Goal: Find specific page/section: Locate a particular part of the current website

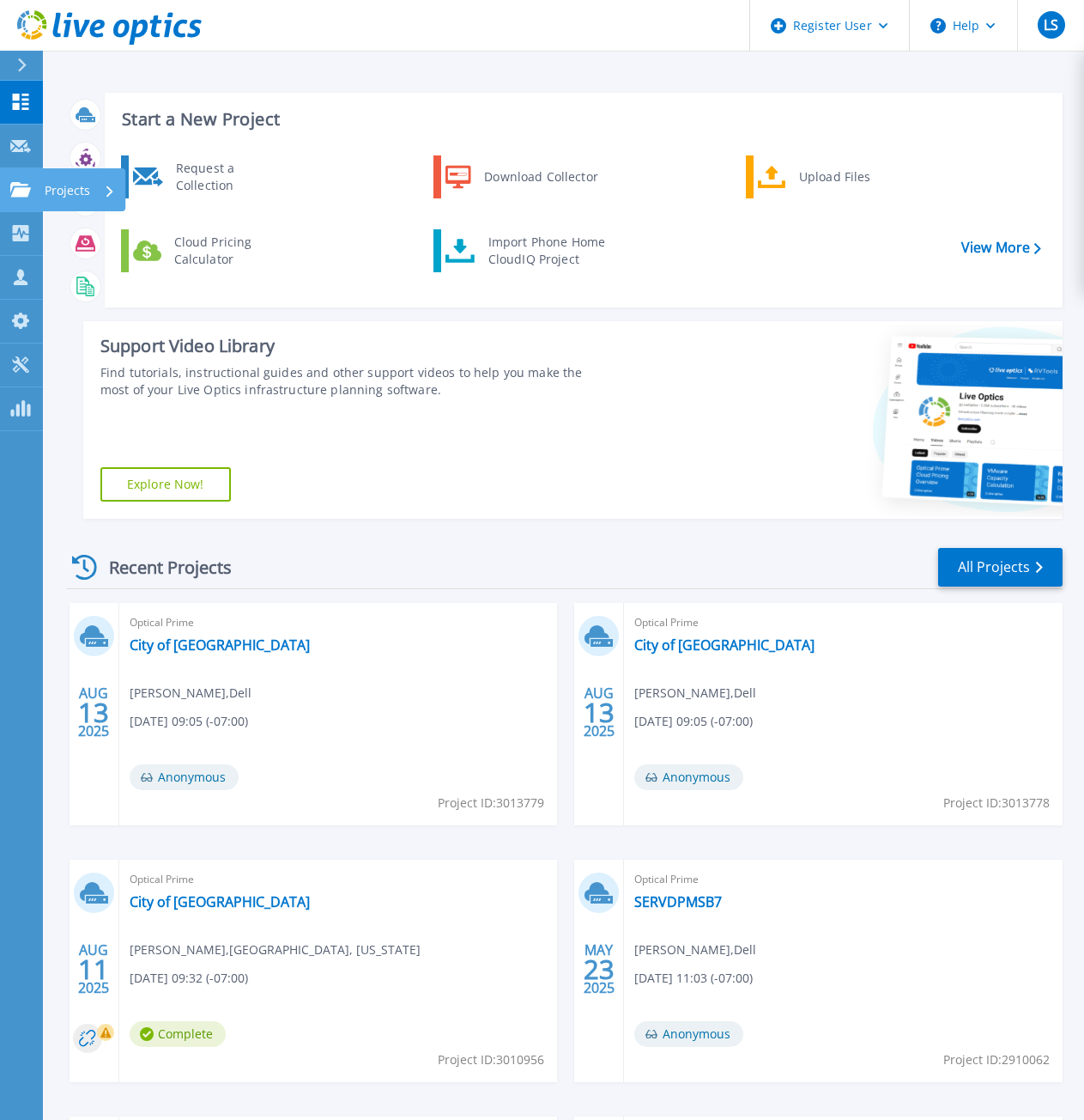
click at [15, 184] on icon at bounding box center [21, 189] width 21 height 15
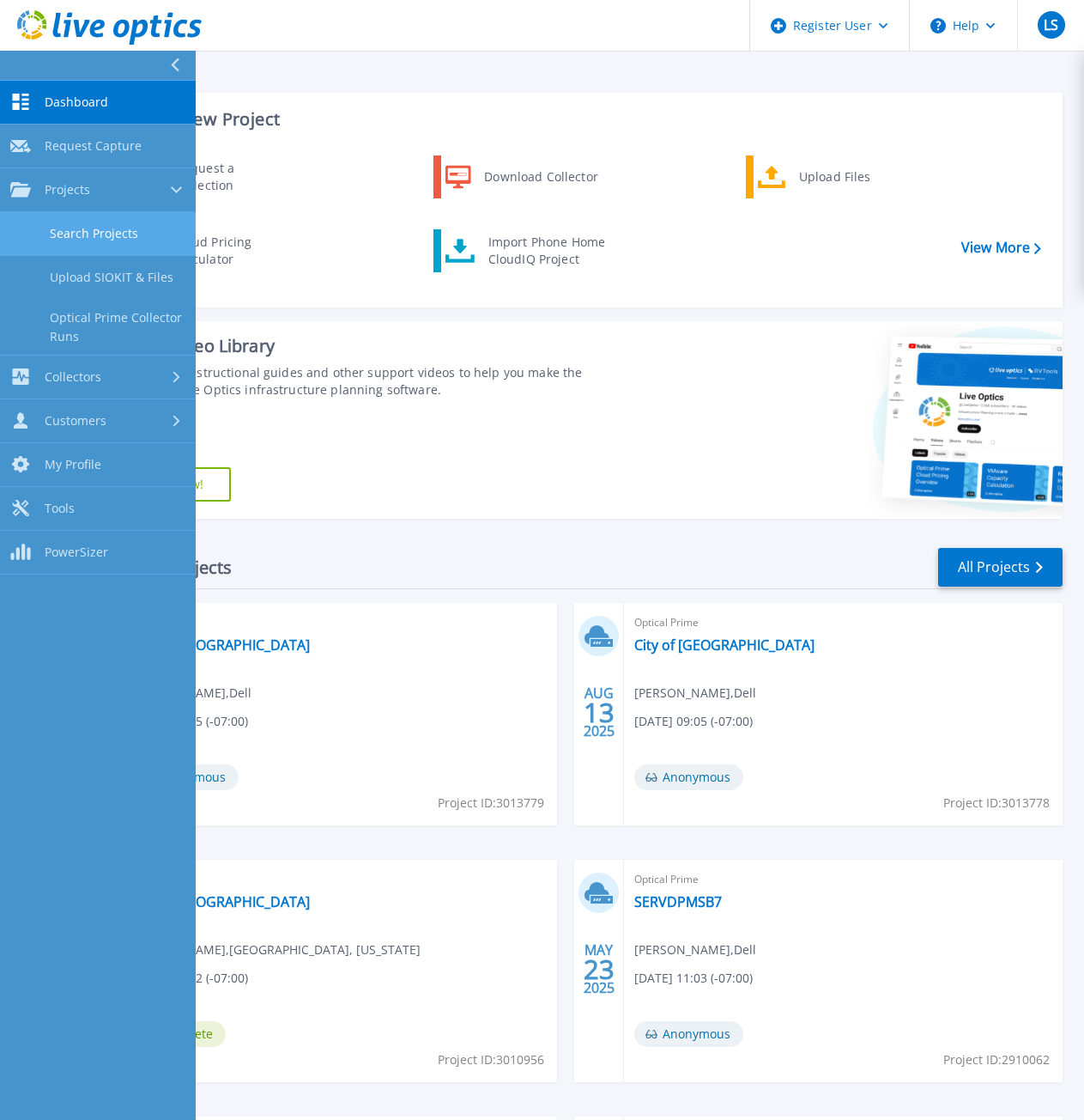
click at [57, 228] on link "Search Projects" at bounding box center [98, 234] width 196 height 44
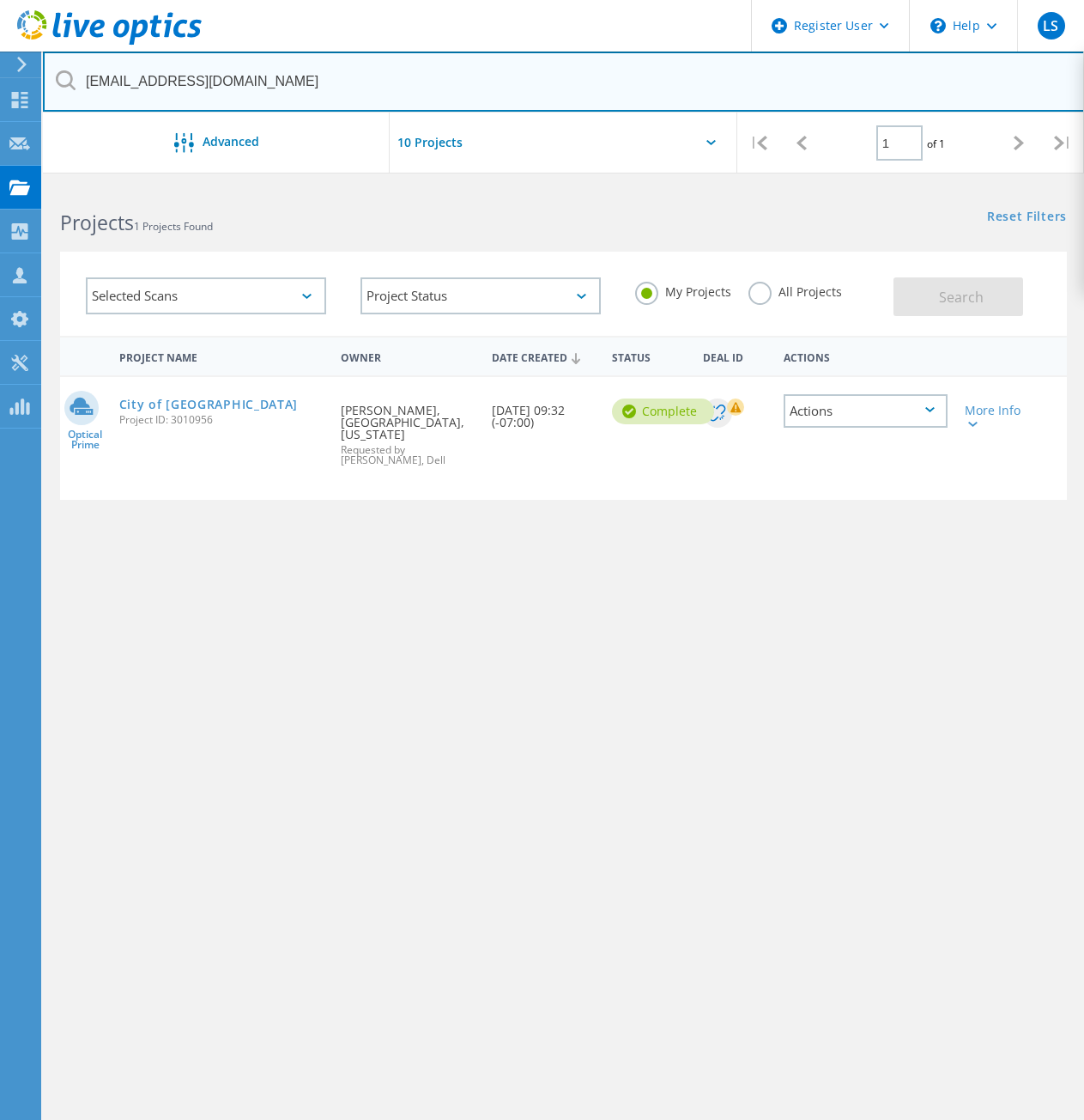
click at [296, 82] on input "[EMAIL_ADDRESS][DOMAIN_NAME]" at bounding box center [564, 81] width 1042 height 60
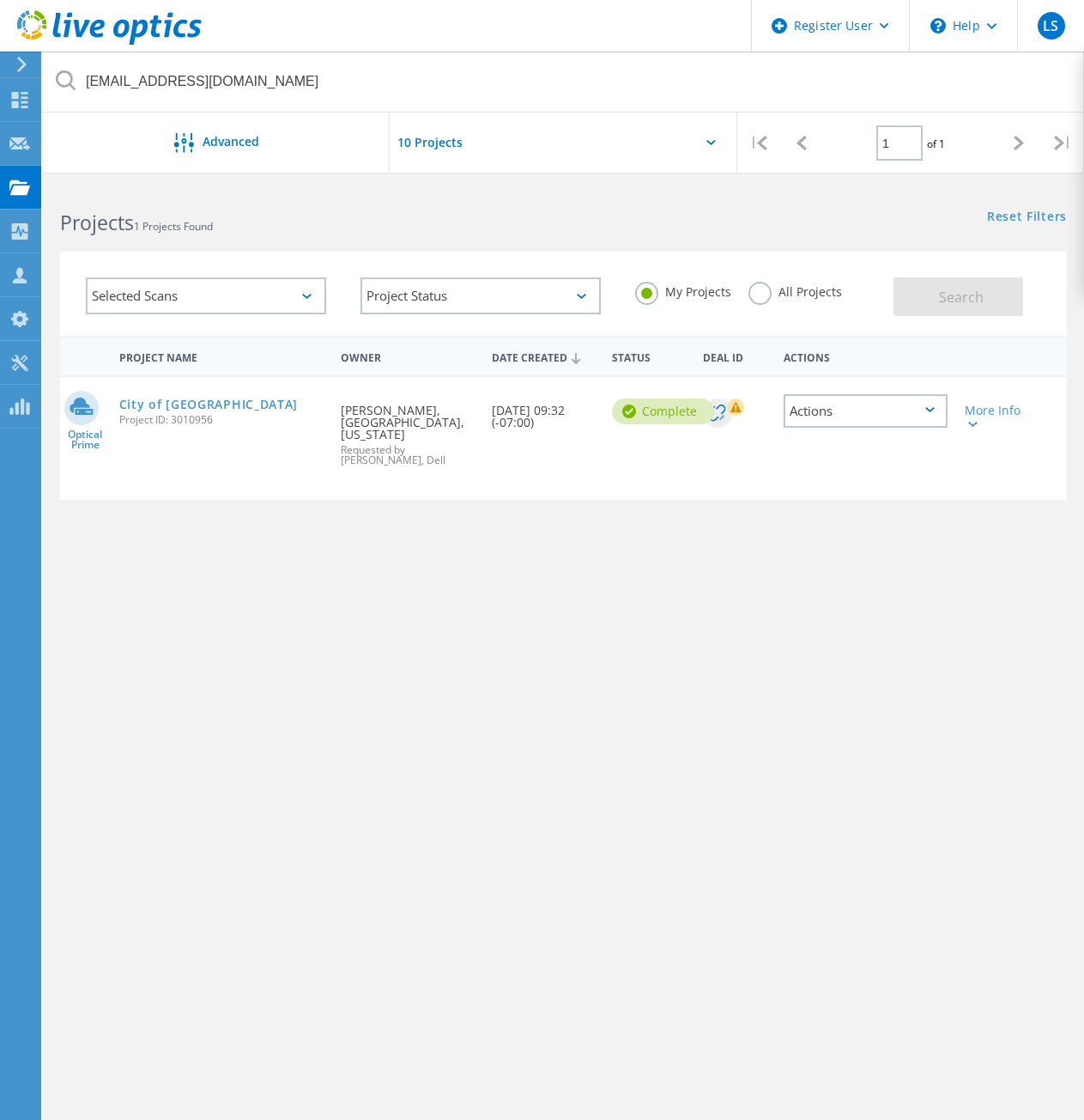
click at [764, 291] on label "All Projects" at bounding box center [795, 290] width 94 height 17
click at [0, 0] on input "All Projects" at bounding box center [0, 0] width 0 height 0
click at [953, 290] on span "Search" at bounding box center [961, 297] width 45 height 19
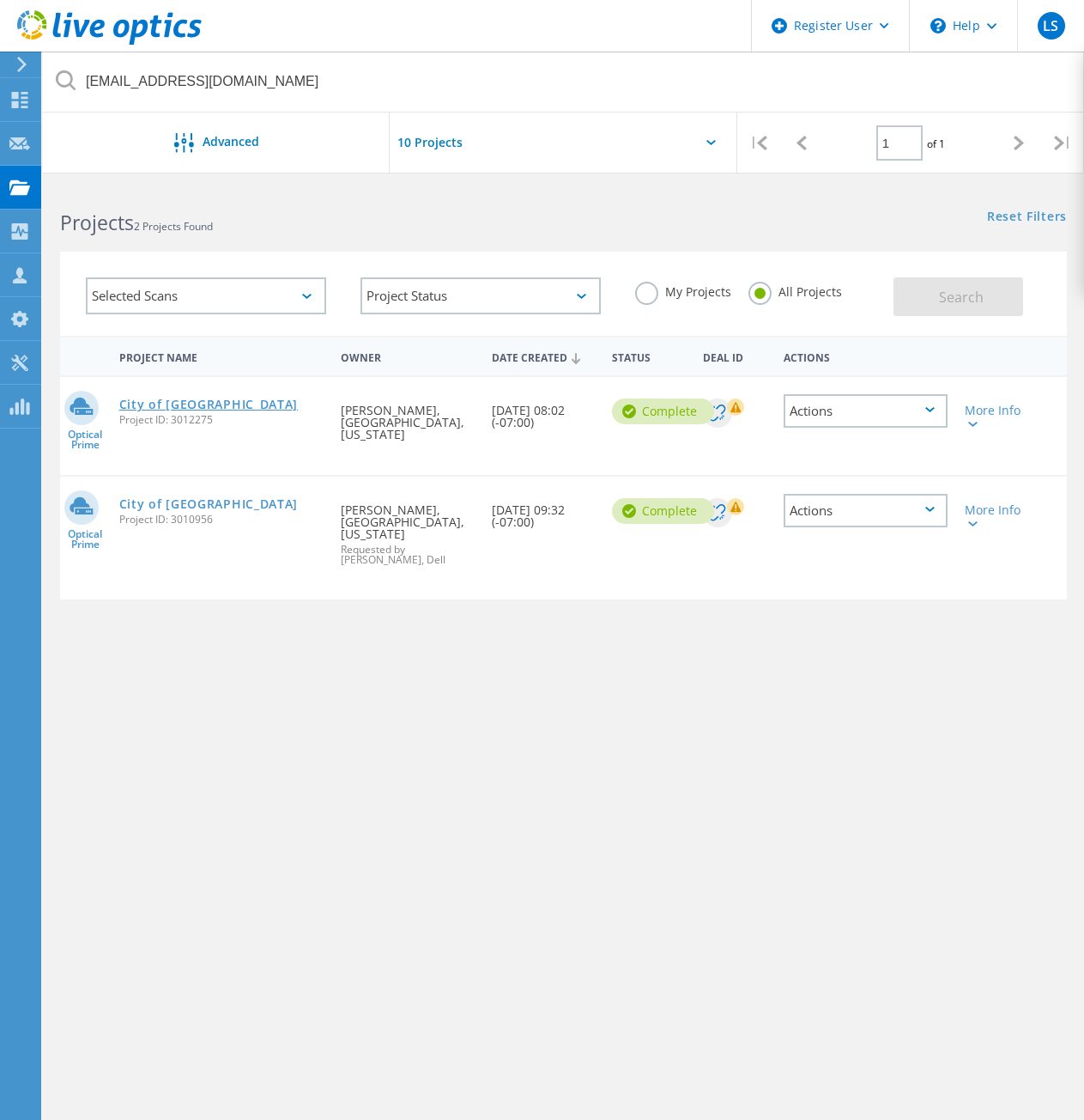
click at [159, 404] on link "City of [GEOGRAPHIC_DATA]" at bounding box center [208, 405] width 179 height 12
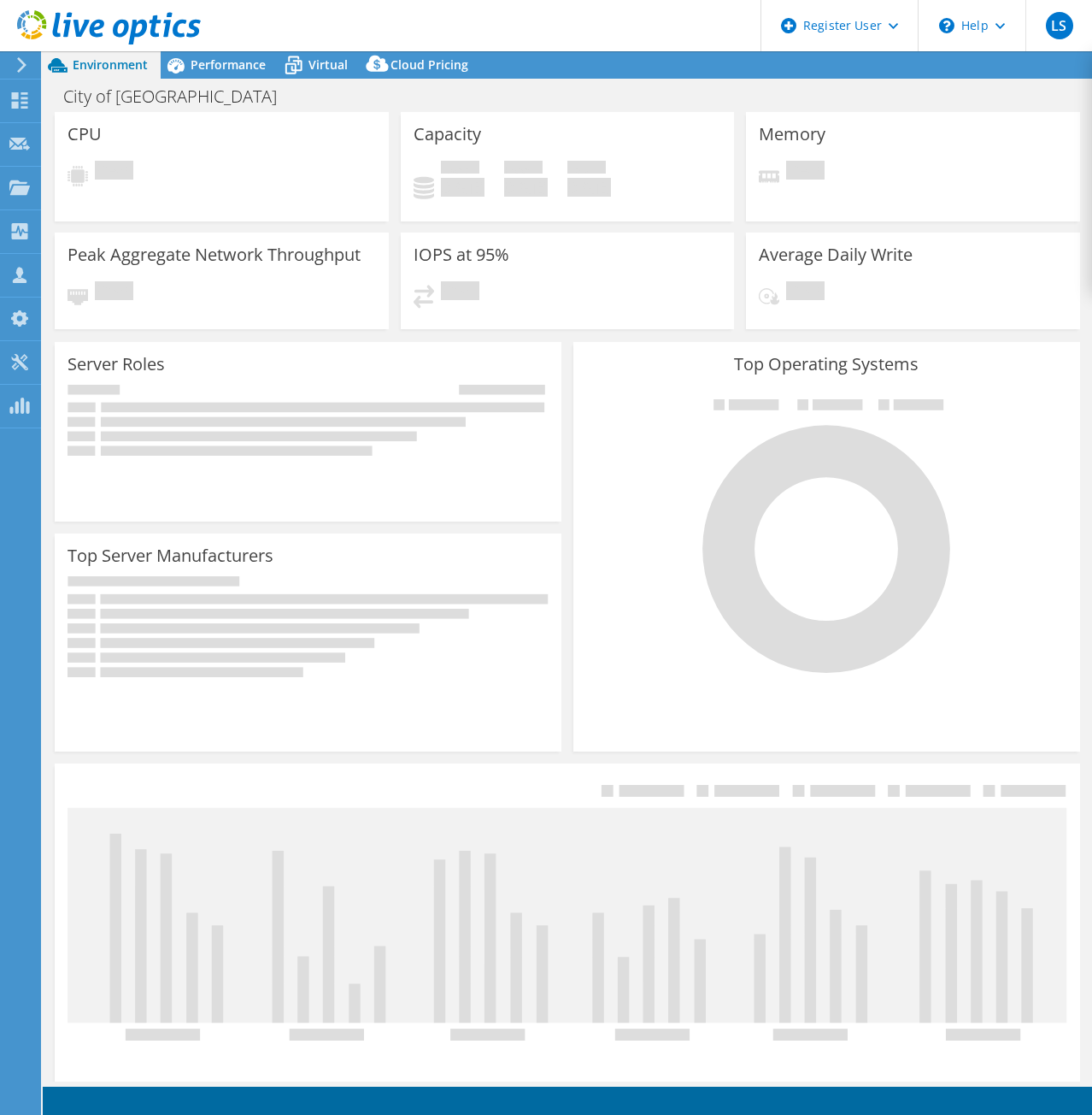
select select "USD"
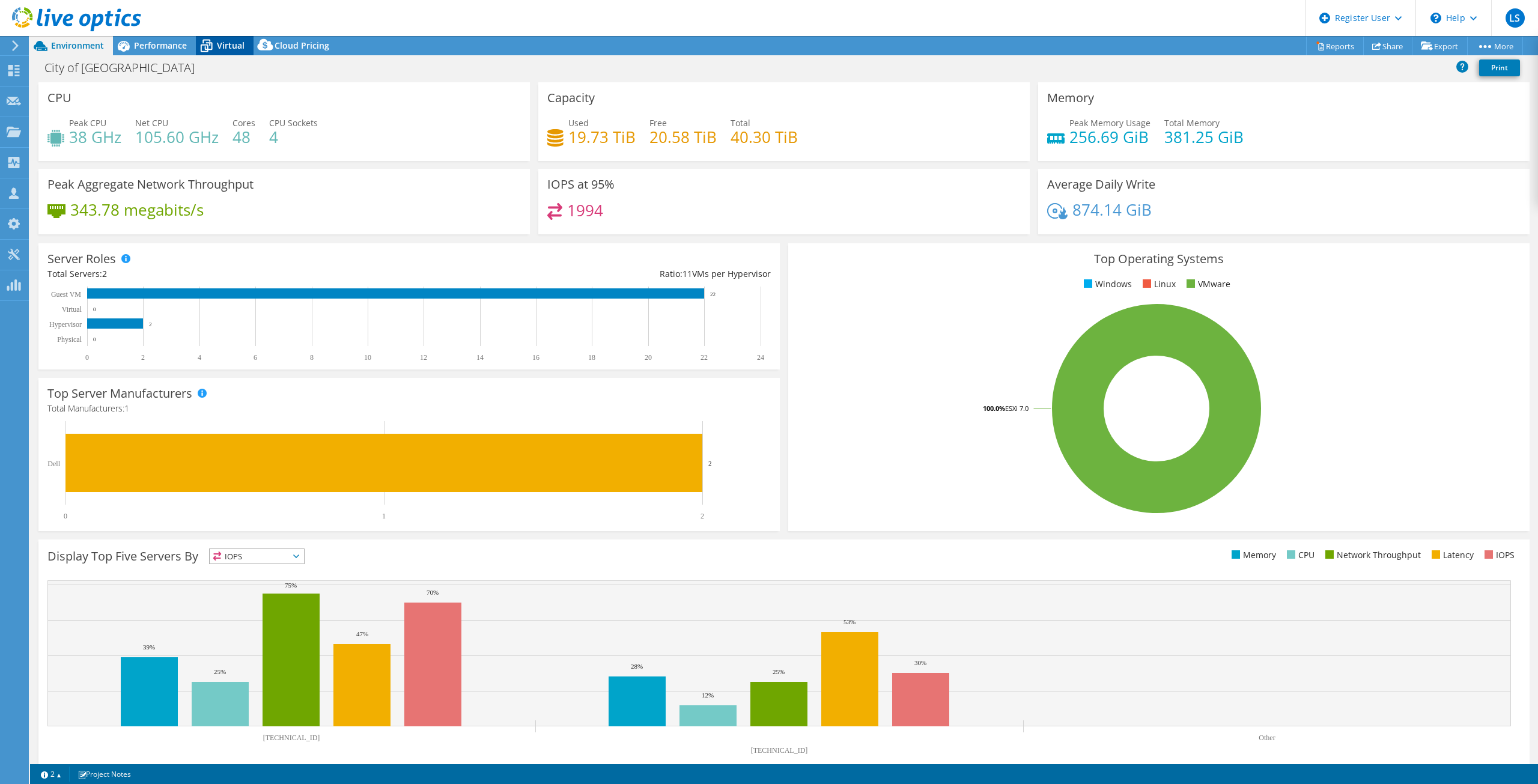
click at [212, 40] on icon at bounding box center [206, 46] width 21 height 21
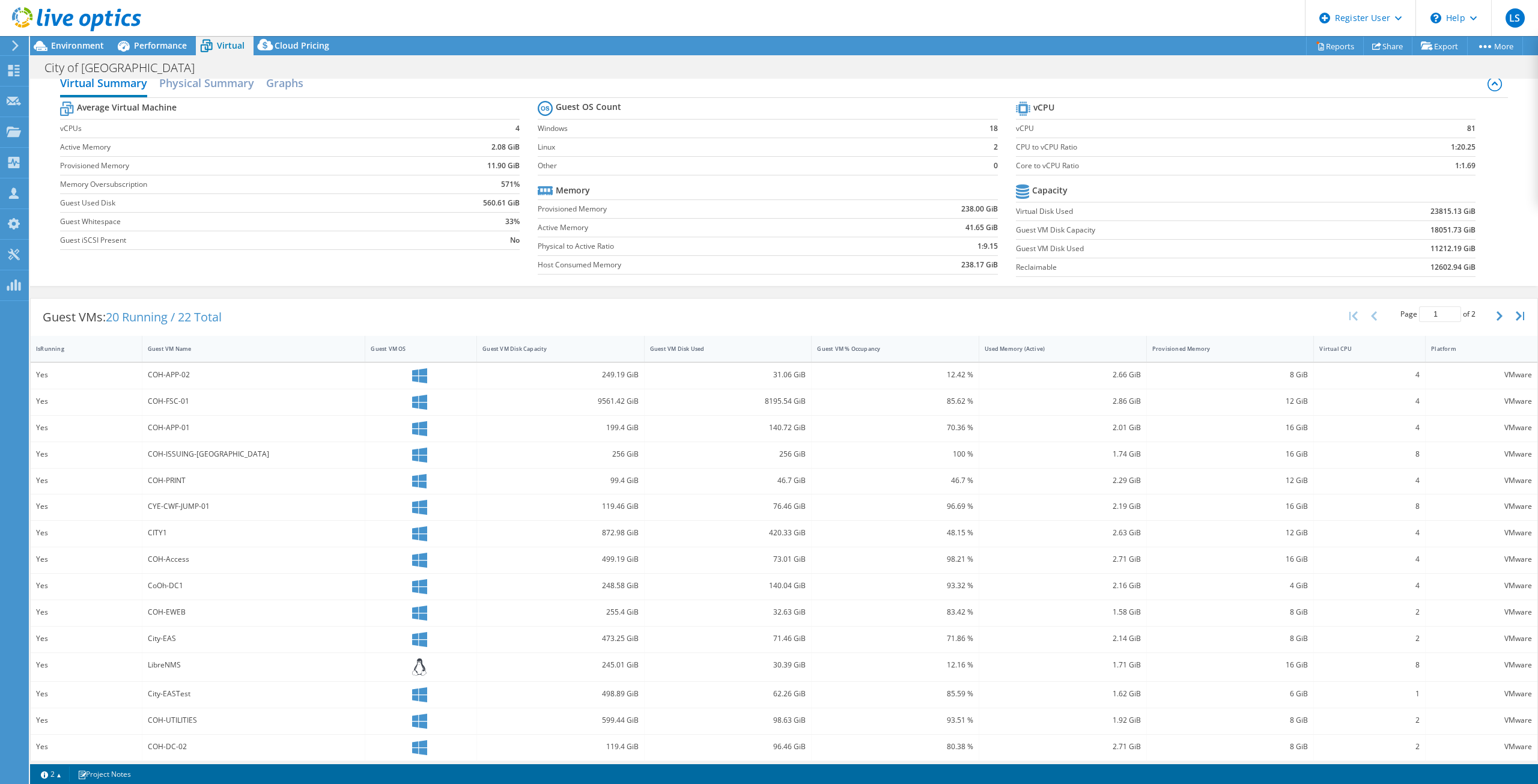
scroll to position [23, 0]
drag, startPoint x: 193, startPoint y: 398, endPoint x: 146, endPoint y: 397, distance: 47.0
click at [148, 397] on div "COH-FSC-01" at bounding box center [254, 394] width 212 height 13
copy div "COH-FSC-01"
click at [162, 342] on div "Guest VM Name" at bounding box center [246, 342] width 198 height 8
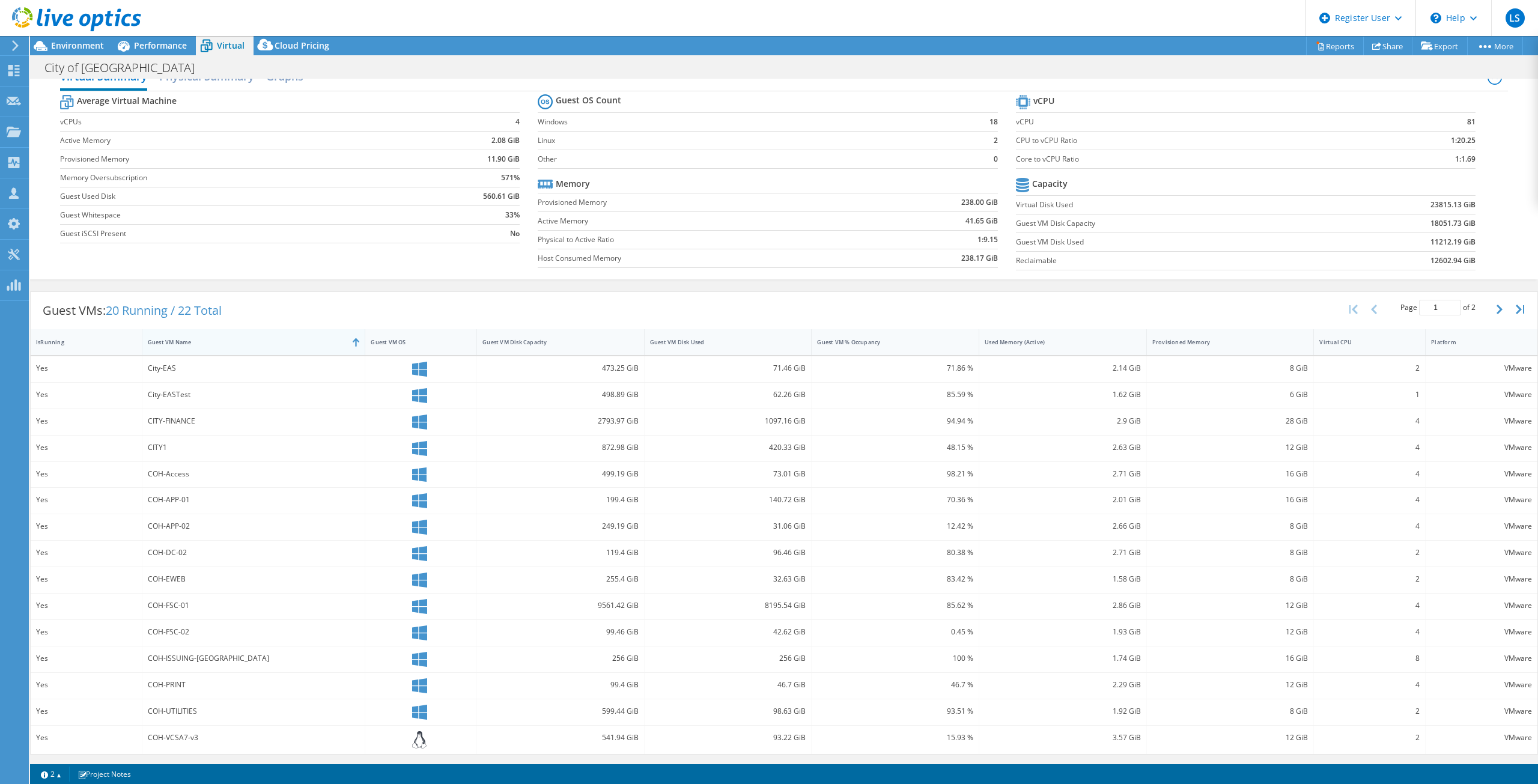
click at [179, 342] on div "Guest VM Name" at bounding box center [246, 342] width 198 height 8
click at [588, 339] on div "Guest VM Disk Capacity" at bounding box center [553, 342] width 142 height 8
click at [586, 341] on div "Guest VM Disk Capacity" at bounding box center [553, 342] width 142 height 8
click at [767, 311] on icon "button" at bounding box center [1500, 307] width 6 height 10
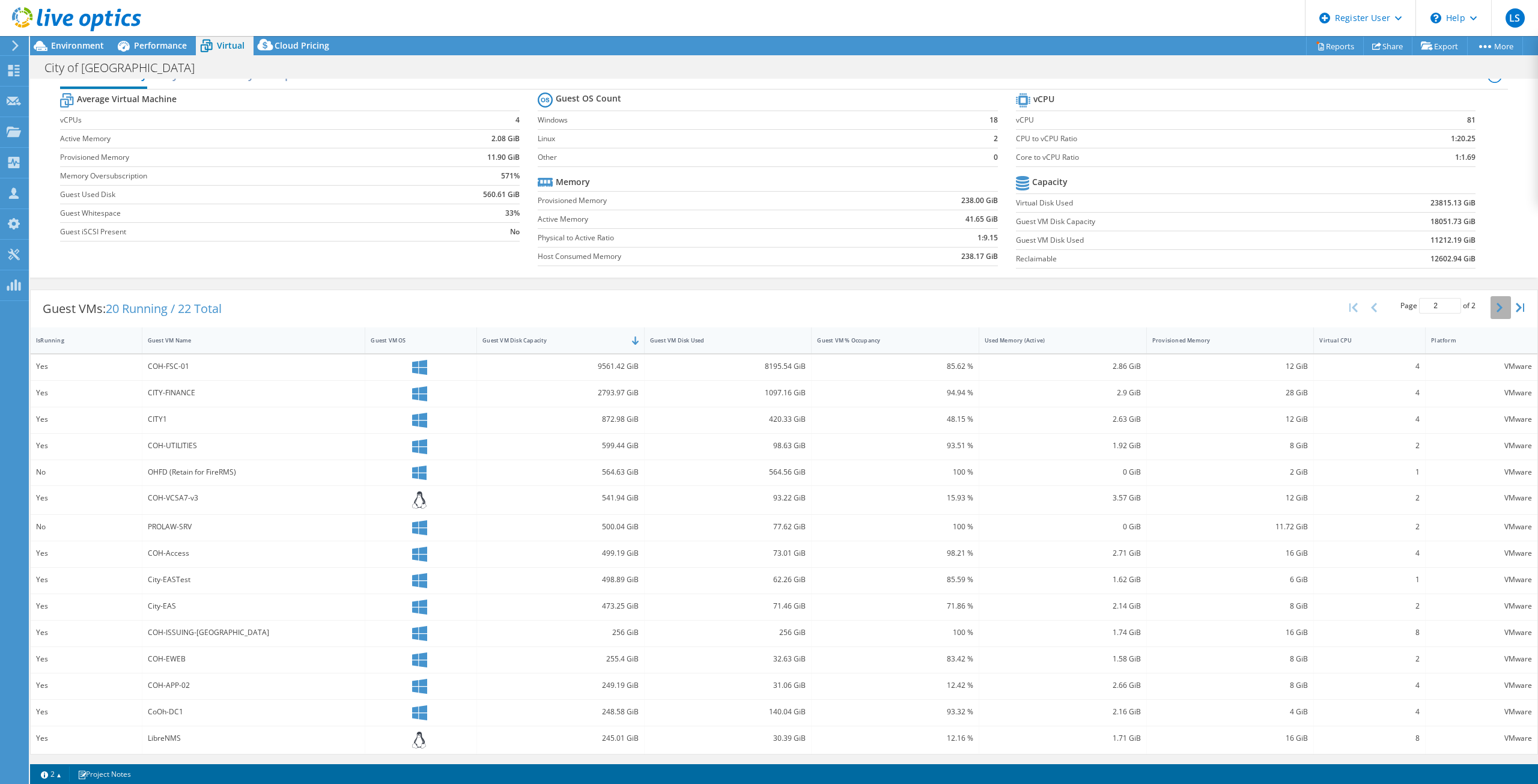
scroll to position [0, 0]
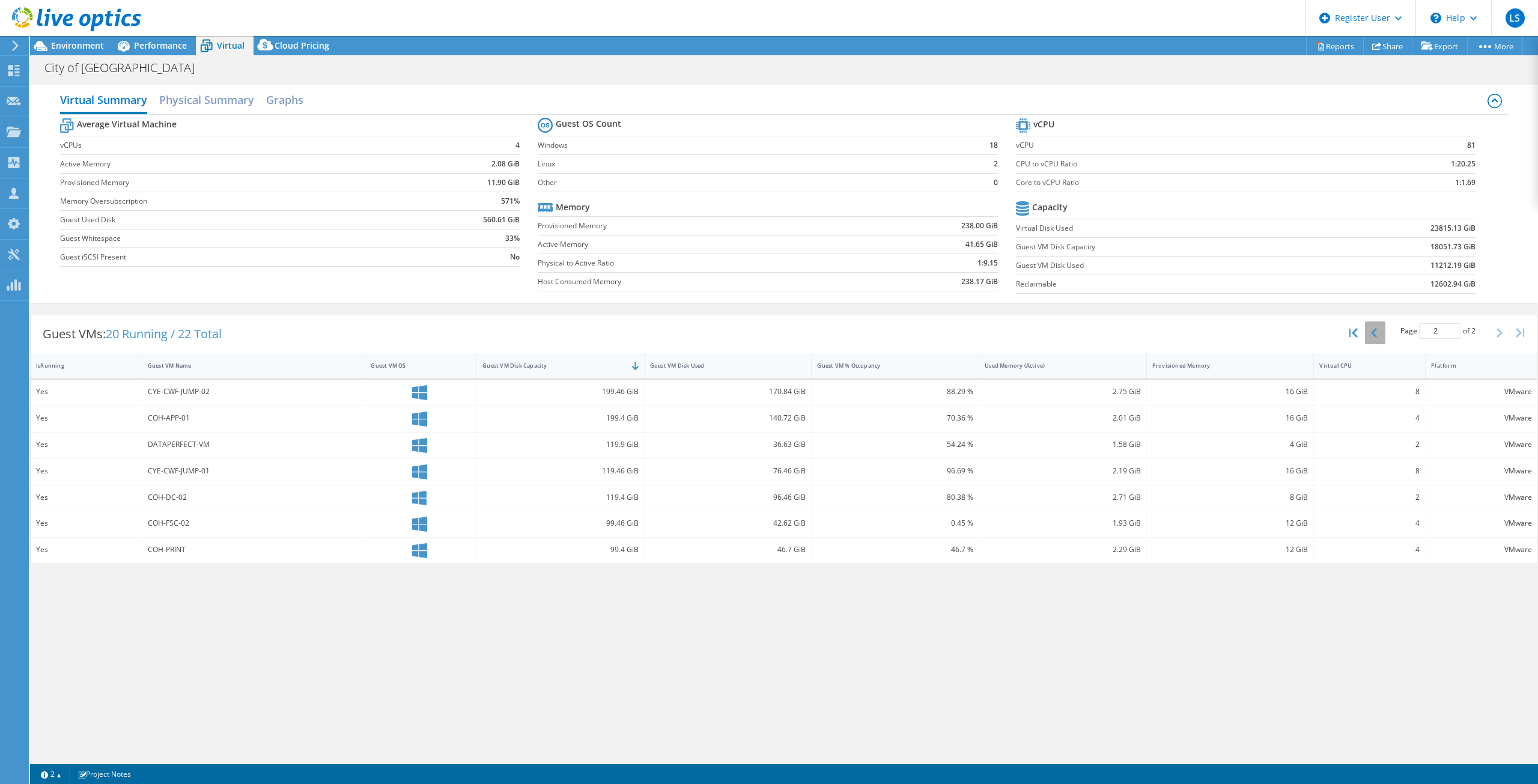
click at [767, 333] on button "button" at bounding box center [1375, 333] width 20 height 23
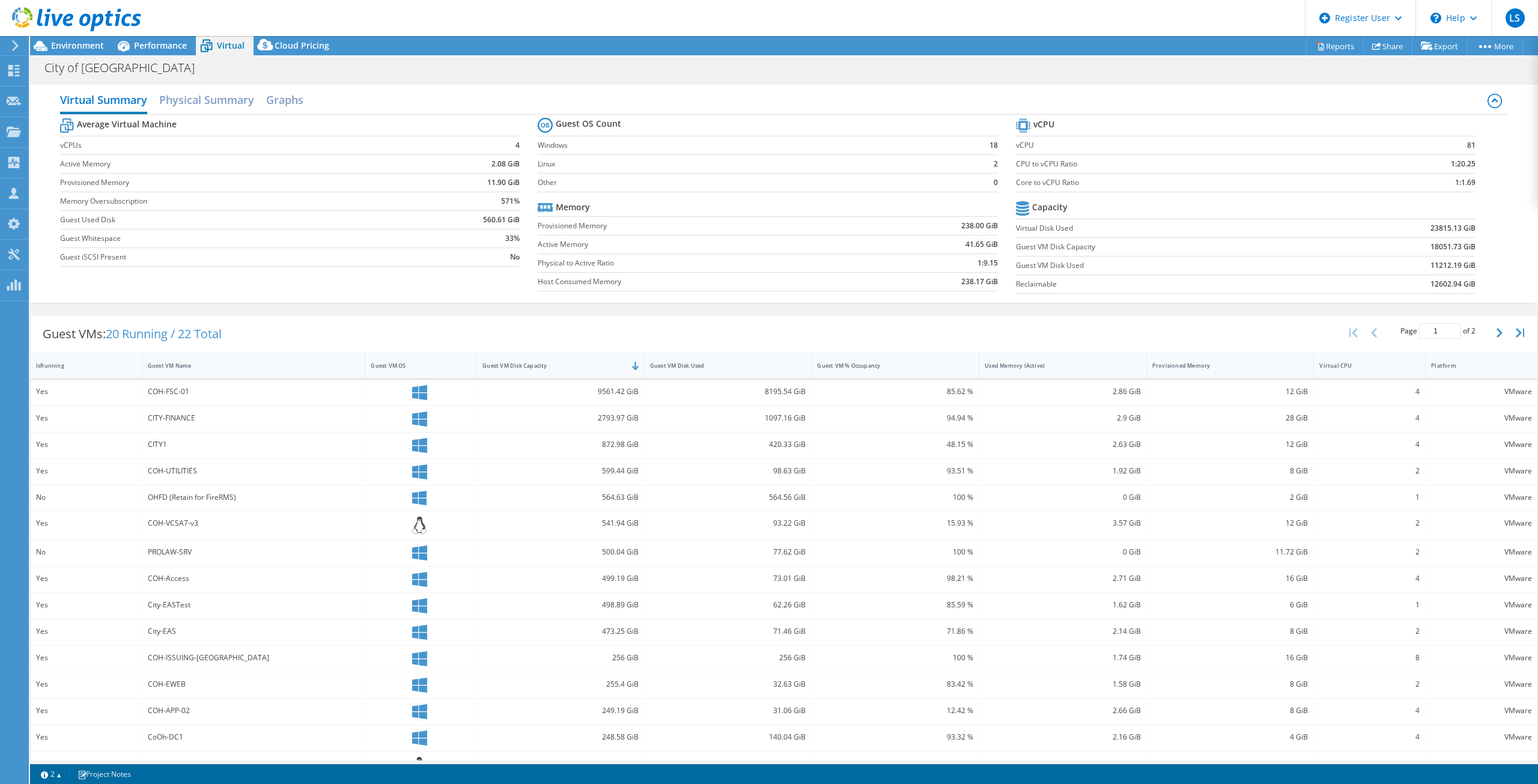
scroll to position [25, 0]
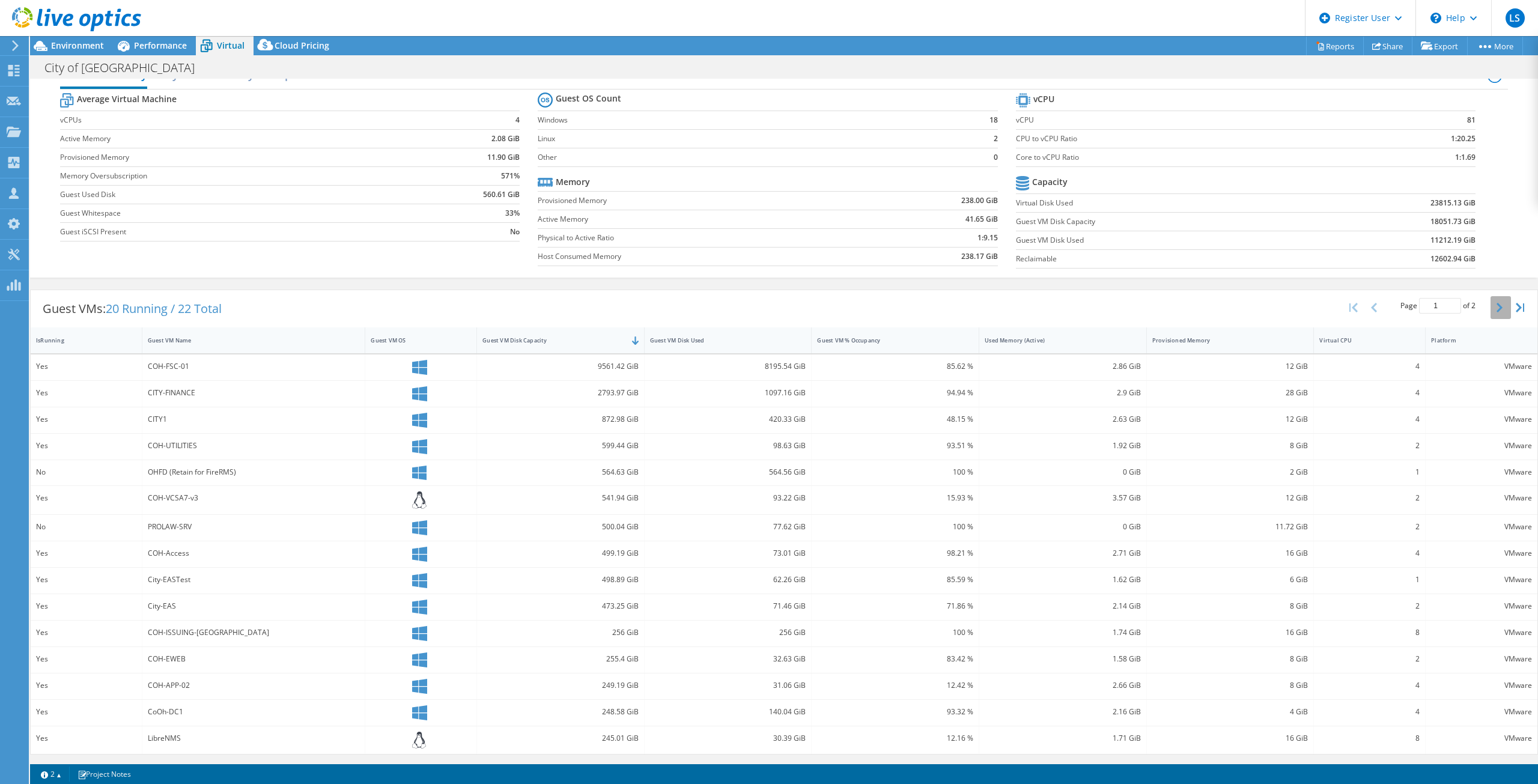
click at [767, 304] on button "button" at bounding box center [1501, 307] width 20 height 23
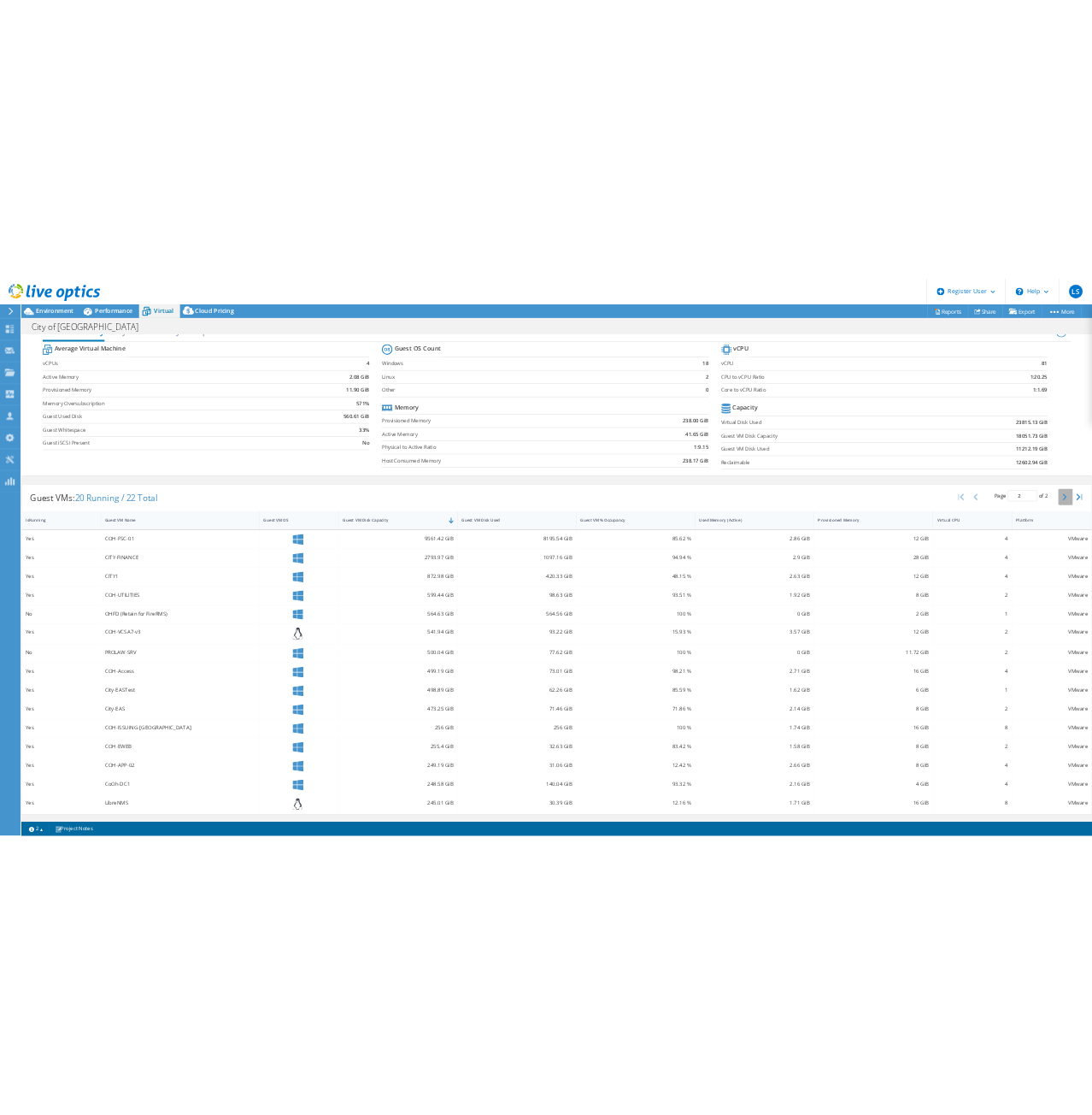
scroll to position [0, 0]
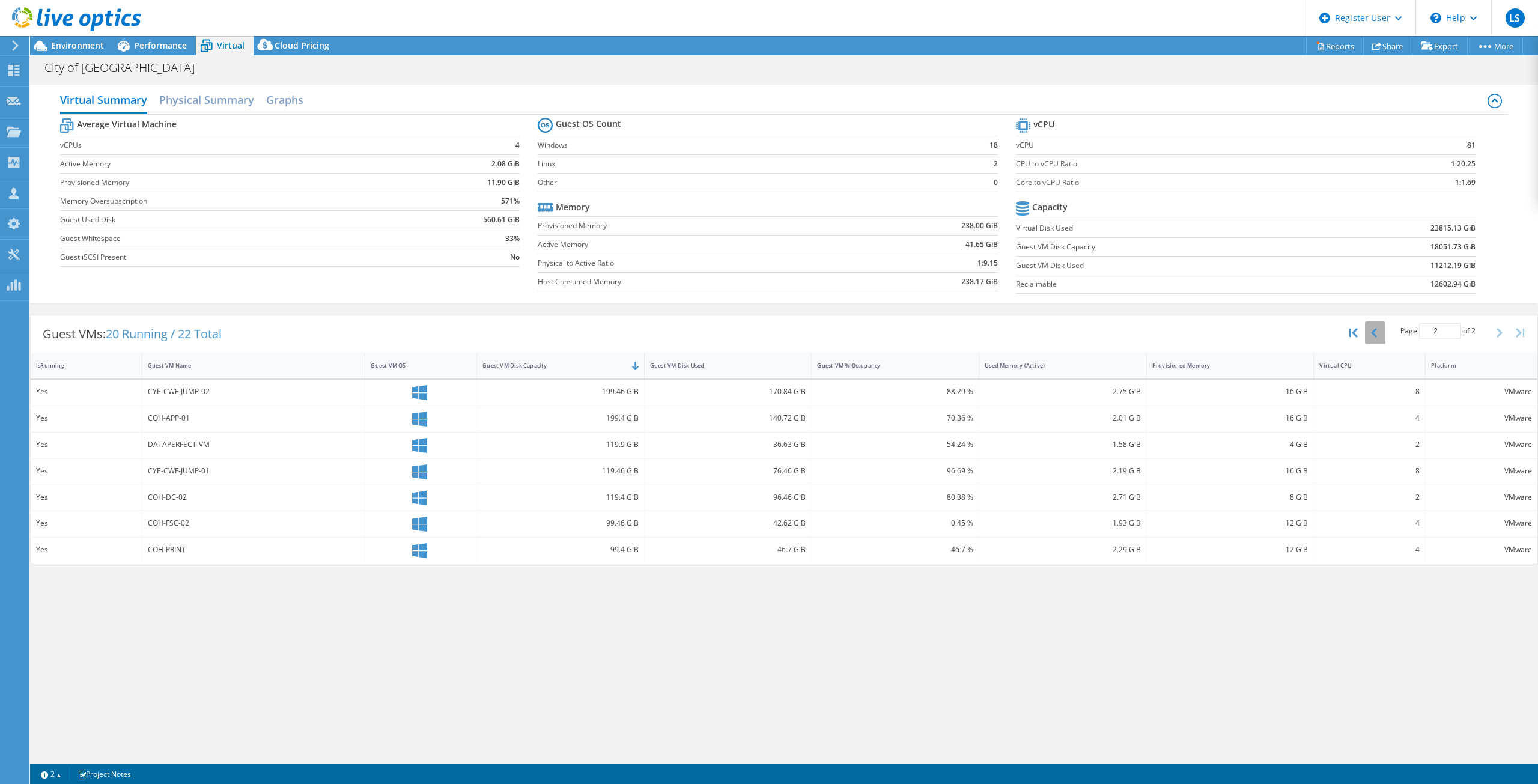
click at [767, 328] on icon "button" at bounding box center [1374, 333] width 6 height 10
type input "1"
